Goal: Information Seeking & Learning: Find specific fact

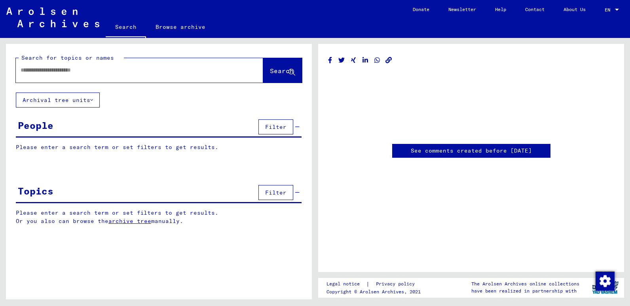
type input "********"
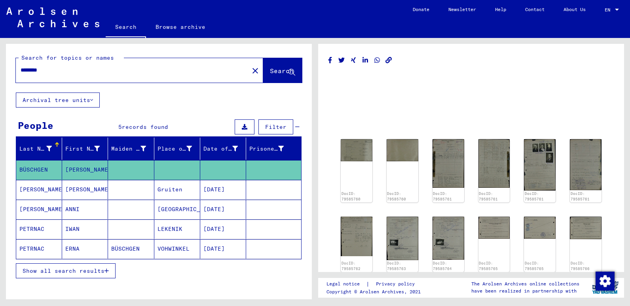
click at [200, 189] on mat-cell "[DATE]" at bounding box center [223, 189] width 46 height 19
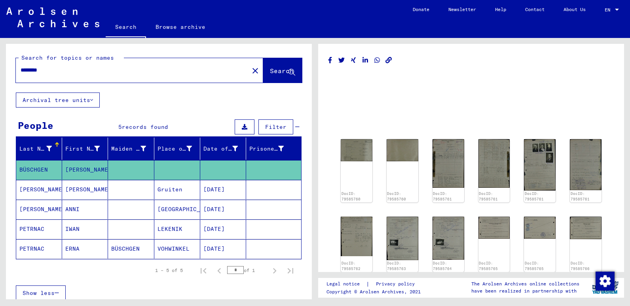
click at [82, 190] on mat-cell "[PERSON_NAME]" at bounding box center [85, 189] width 46 height 19
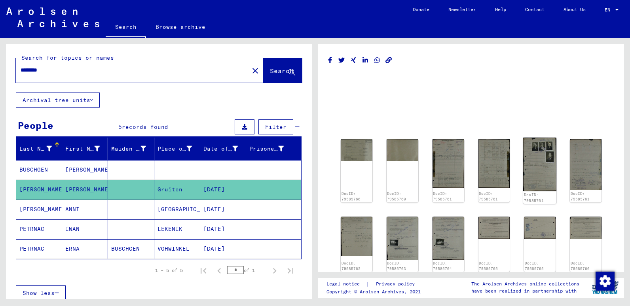
click at [538, 170] on img at bounding box center [539, 165] width 33 height 54
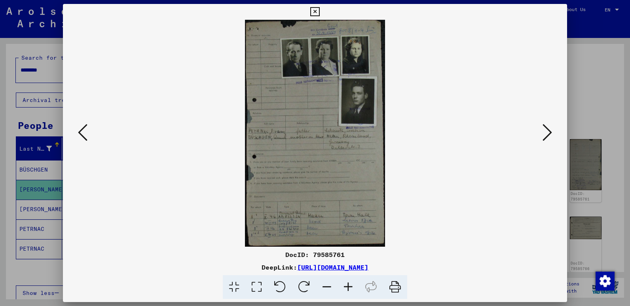
click at [551, 139] on icon at bounding box center [548, 132] width 10 height 19
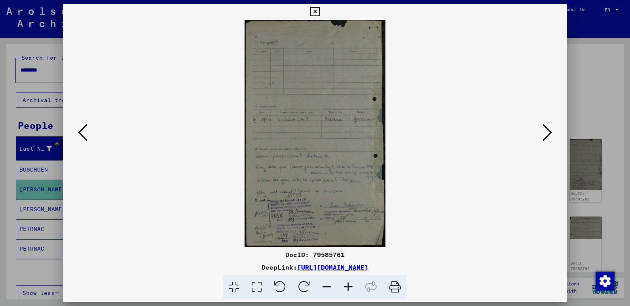
click at [80, 130] on icon at bounding box center [83, 132] width 10 height 19
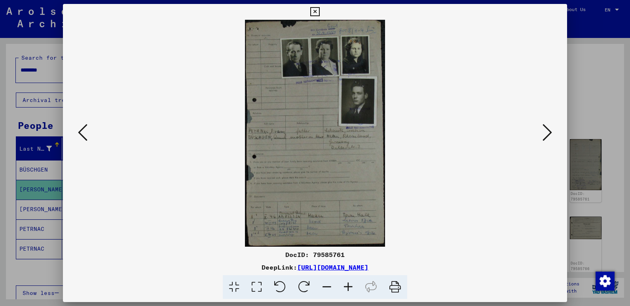
click at [80, 130] on icon at bounding box center [83, 132] width 10 height 19
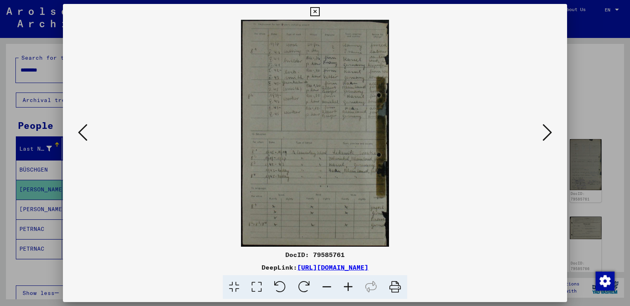
click at [80, 130] on icon at bounding box center [83, 132] width 10 height 19
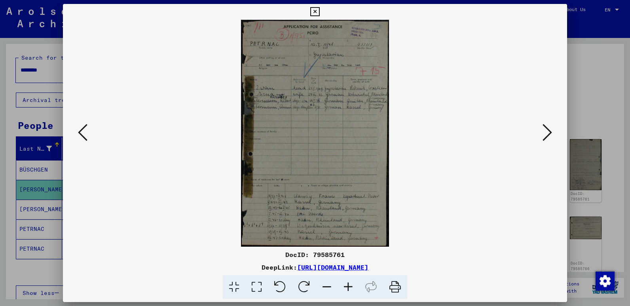
drag, startPoint x: 325, startPoint y: 154, endPoint x: 89, endPoint y: 131, distance: 236.3
click at [89, 131] on button at bounding box center [83, 133] width 14 height 23
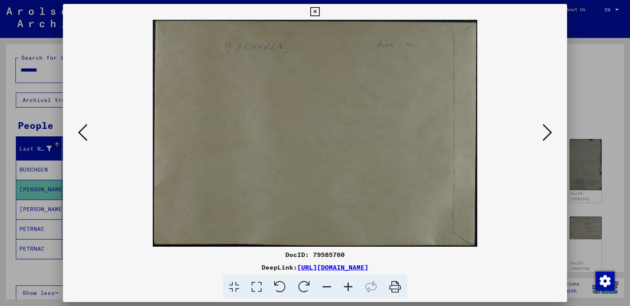
click at [89, 131] on button at bounding box center [83, 133] width 14 height 23
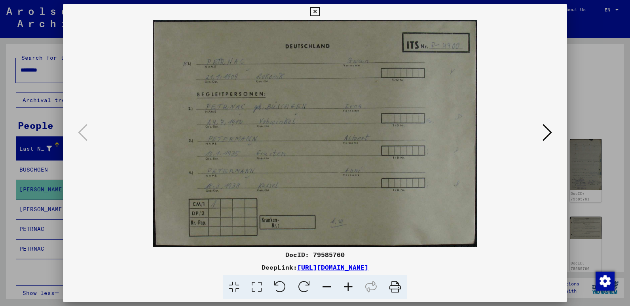
click at [549, 136] on icon at bounding box center [548, 132] width 10 height 19
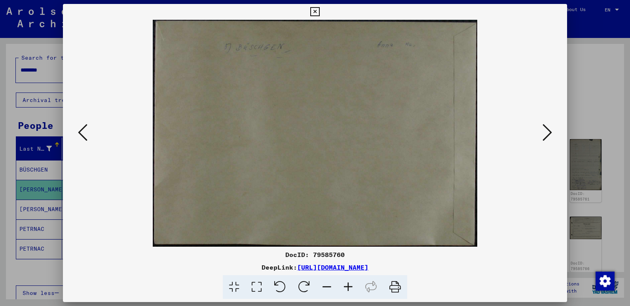
click at [550, 133] on icon at bounding box center [548, 132] width 10 height 19
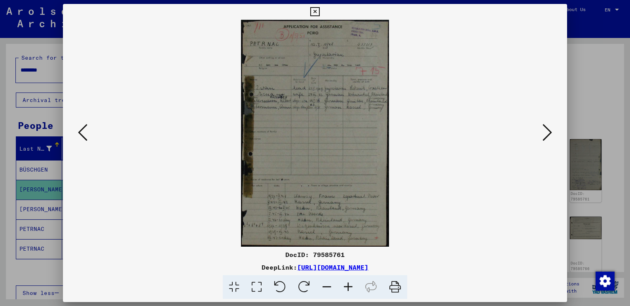
click at [546, 128] on icon at bounding box center [548, 132] width 10 height 19
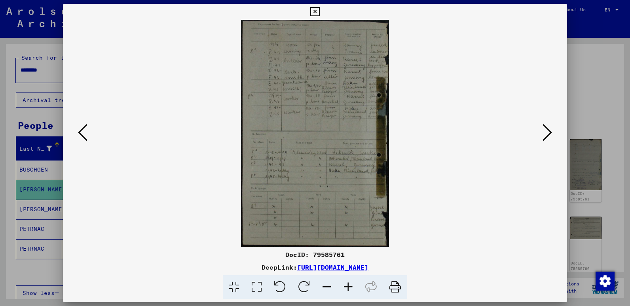
click at [544, 130] on icon at bounding box center [548, 132] width 10 height 19
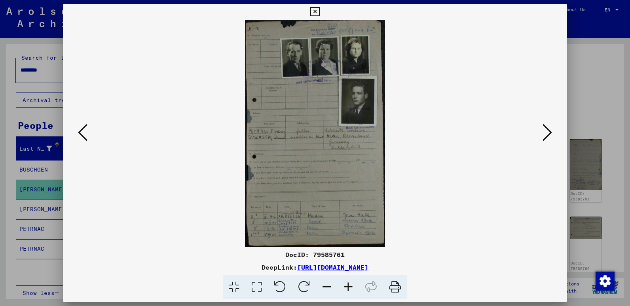
click at [544, 135] on icon at bounding box center [548, 132] width 10 height 19
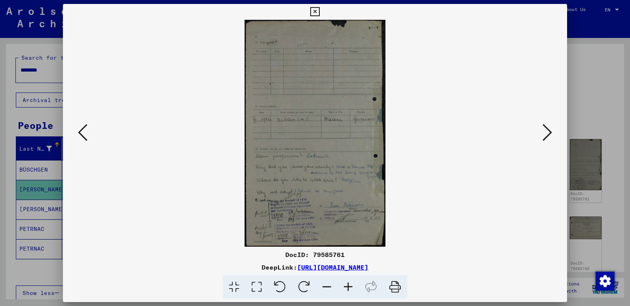
click at [84, 129] on icon at bounding box center [83, 132] width 10 height 19
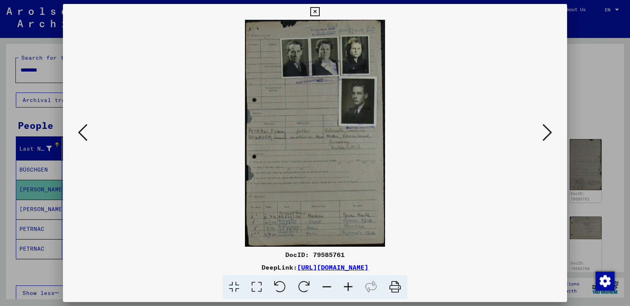
click at [548, 135] on icon at bounding box center [548, 132] width 10 height 19
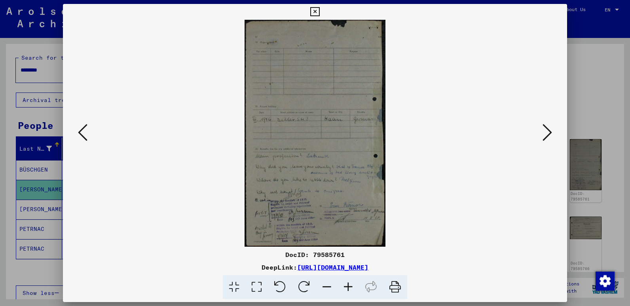
click at [546, 130] on icon at bounding box center [548, 132] width 10 height 19
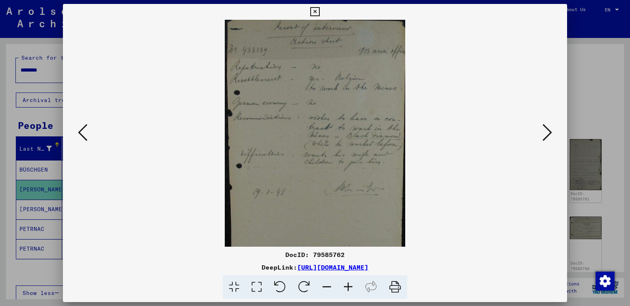
click at [312, 135] on img at bounding box center [315, 133] width 451 height 227
click at [493, 211] on img at bounding box center [315, 133] width 451 height 227
click at [87, 126] on icon at bounding box center [83, 132] width 10 height 19
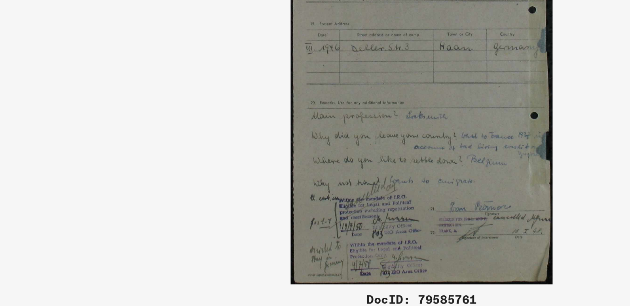
drag, startPoint x: 310, startPoint y: 190, endPoint x: 288, endPoint y: 190, distance: 21.4
click at [288, 190] on img at bounding box center [315, 133] width 451 height 227
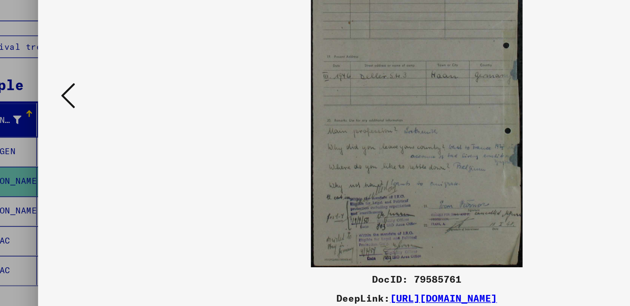
drag, startPoint x: 287, startPoint y: 198, endPoint x: 261, endPoint y: 192, distance: 27.1
click at [261, 192] on img at bounding box center [315, 133] width 451 height 227
click at [86, 131] on icon at bounding box center [83, 132] width 10 height 19
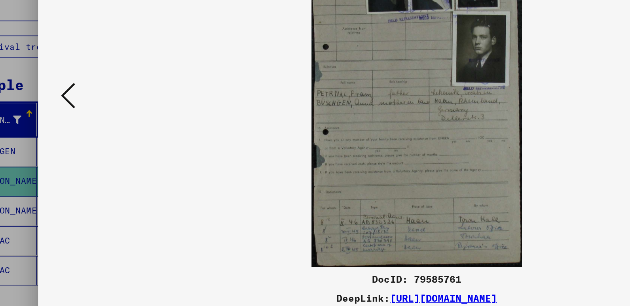
click at [190, 232] on img at bounding box center [315, 133] width 451 height 227
drag, startPoint x: 108, startPoint y: 101, endPoint x: 86, endPoint y: 95, distance: 23.8
click at [86, 95] on div at bounding box center [315, 133] width 504 height 227
drag, startPoint x: 447, startPoint y: 144, endPoint x: 41, endPoint y: 185, distance: 408.3
click at [41, 185] on div at bounding box center [315, 153] width 630 height 306
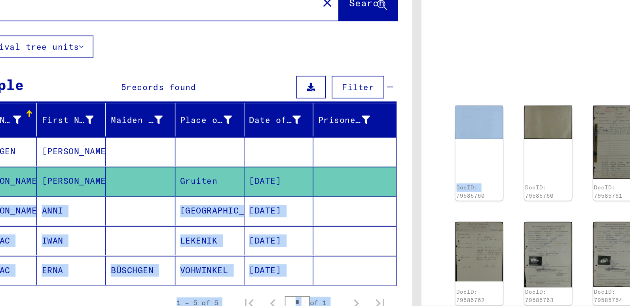
drag, startPoint x: 330, startPoint y: 199, endPoint x: 279, endPoint y: 183, distance: 53.6
click at [279, 38] on div "Search for topics or names ******** close Search Archival tree units People 5 r…" at bounding box center [315, 38] width 630 height 0
click at [327, 108] on yv-its-full-details "DocID: 79585760 DocID: 79585760 DocID: 79585761 DocID: 79585761 DocID: 79585761…" at bounding box center [471, 208] width 306 height 308
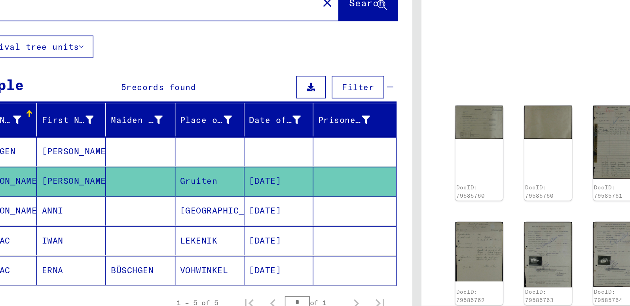
drag, startPoint x: 328, startPoint y: 215, endPoint x: 320, endPoint y: 215, distance: 7.9
click at [320, 215] on yv-its-full-details "DocID: 79585760 DocID: 79585760 DocID: 79585761 DocID: 79585761 DocID: 79585761…" at bounding box center [471, 208] width 306 height 308
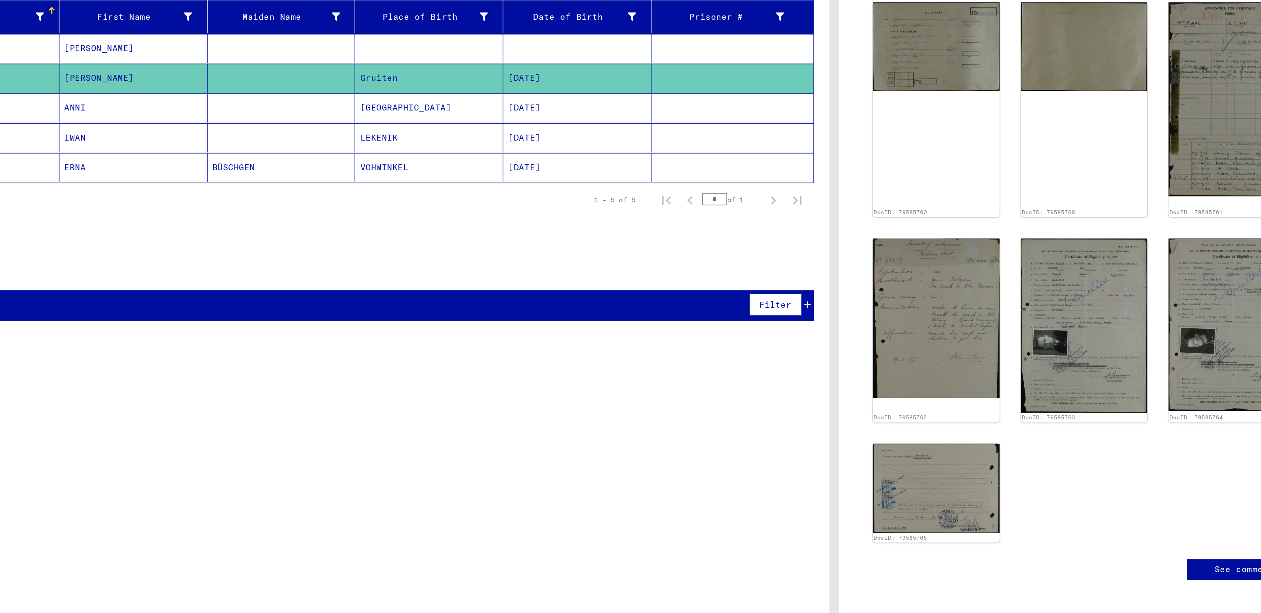
drag, startPoint x: 371, startPoint y: 77, endPoint x: 523, endPoint y: 487, distance: 437.3
click at [523, 306] on div "Search for topics or names ******** close Search Archival tree units People 5 r…" at bounding box center [316, 328] width 621 height 568
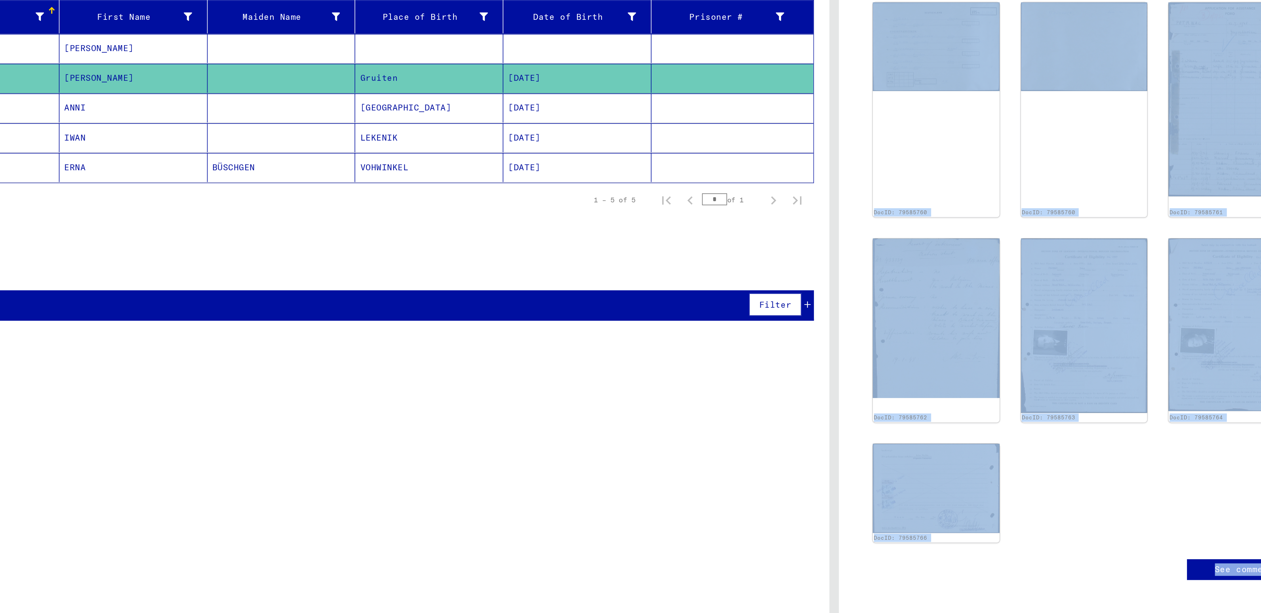
drag, startPoint x: 612, startPoint y: 545, endPoint x: 645, endPoint y: 539, distance: 33.8
click at [123, 143] on div "Search for topics or names ******** close Search Archival tree units People 5 r…" at bounding box center [316, 328] width 621 height 568
click at [630, 306] on yv-its-disqus "See comments created before [DATE]" at bounding box center [943, 525] width 601 height 30
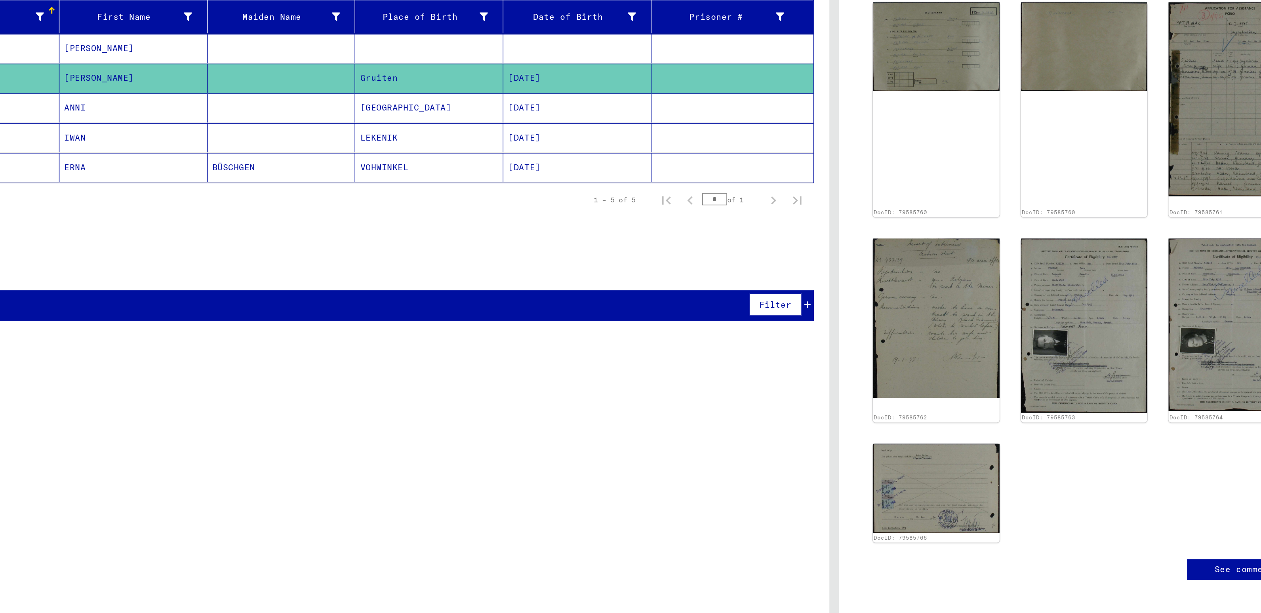
click at [331, 208] on mat-cell "[GEOGRAPHIC_DATA]" at bounding box center [361, 209] width 99 height 19
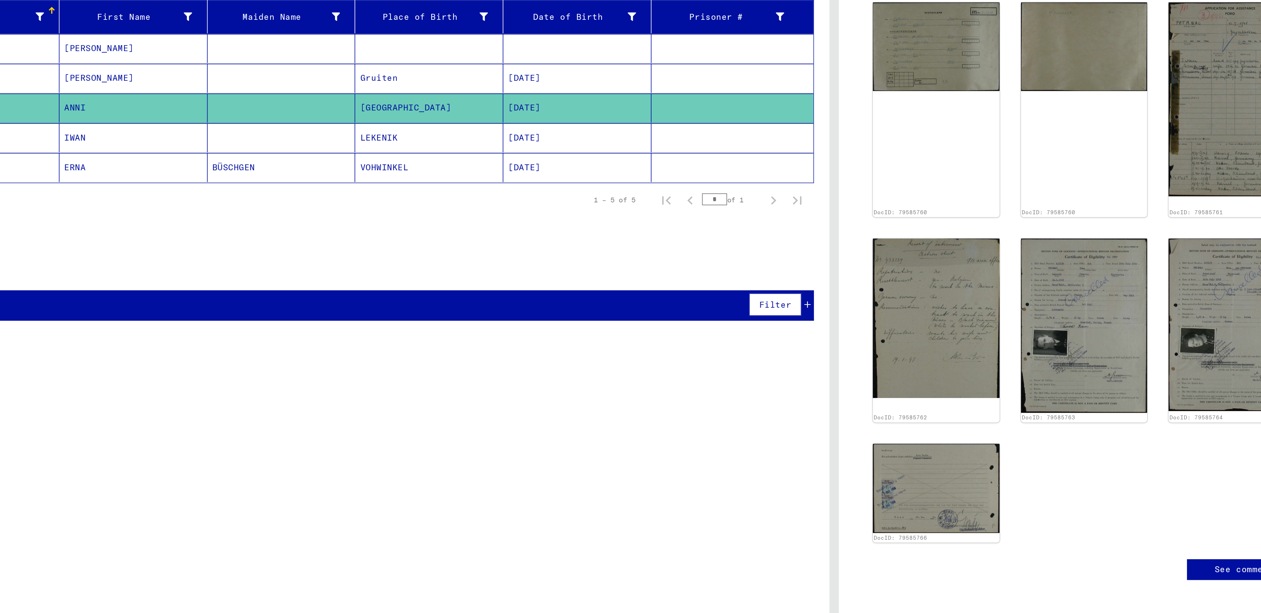
click at [135, 192] on mat-cell "[PERSON_NAME]" at bounding box center [164, 189] width 99 height 19
